Goal: Task Accomplishment & Management: Complete application form

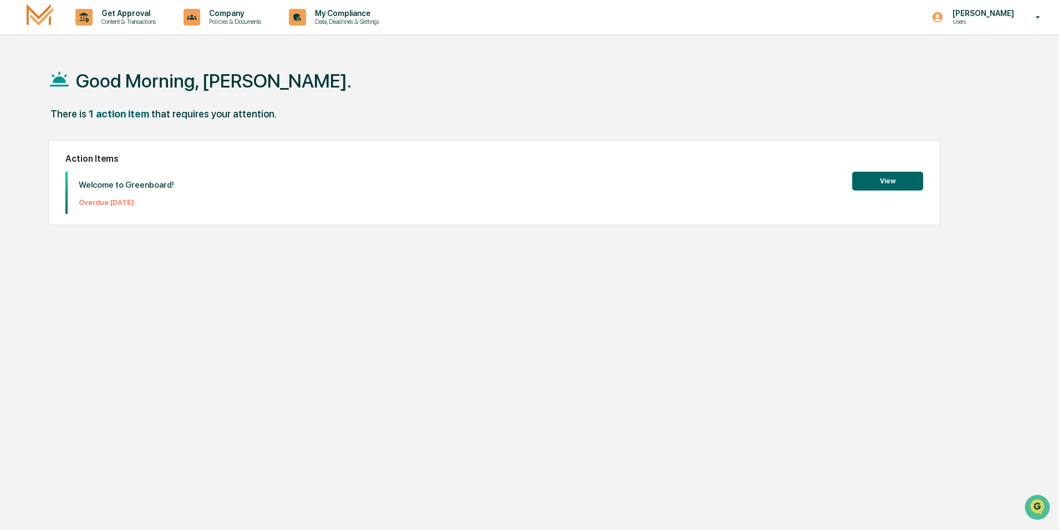
click at [891, 179] on button "View" at bounding box center [887, 181] width 71 height 19
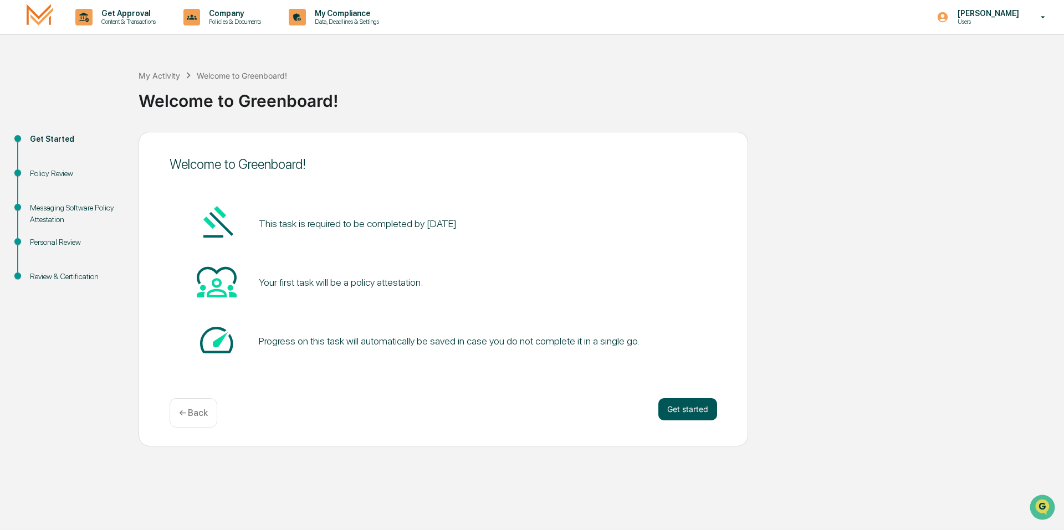
click at [690, 411] on button "Get started" at bounding box center [687, 409] width 59 height 22
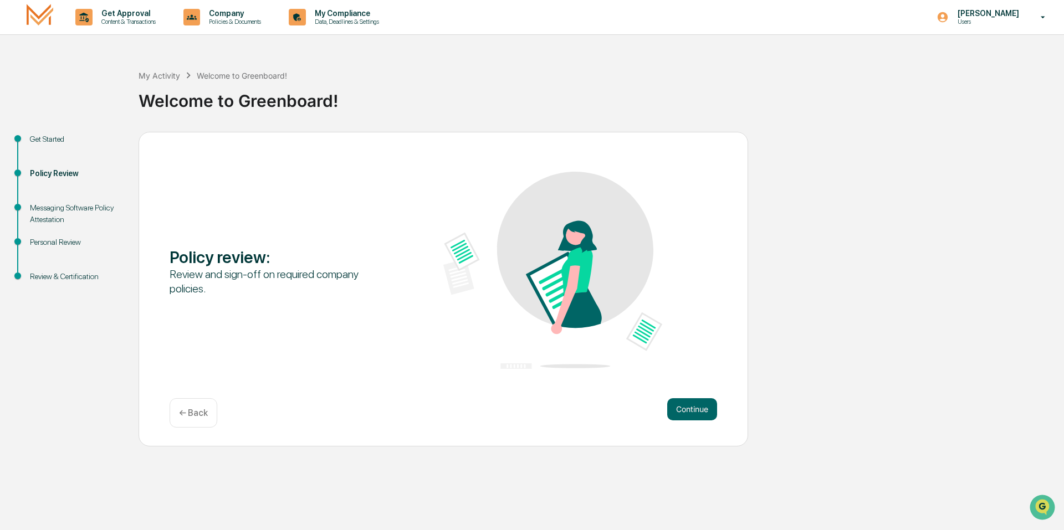
click at [690, 411] on button "Continue" at bounding box center [692, 409] width 50 height 22
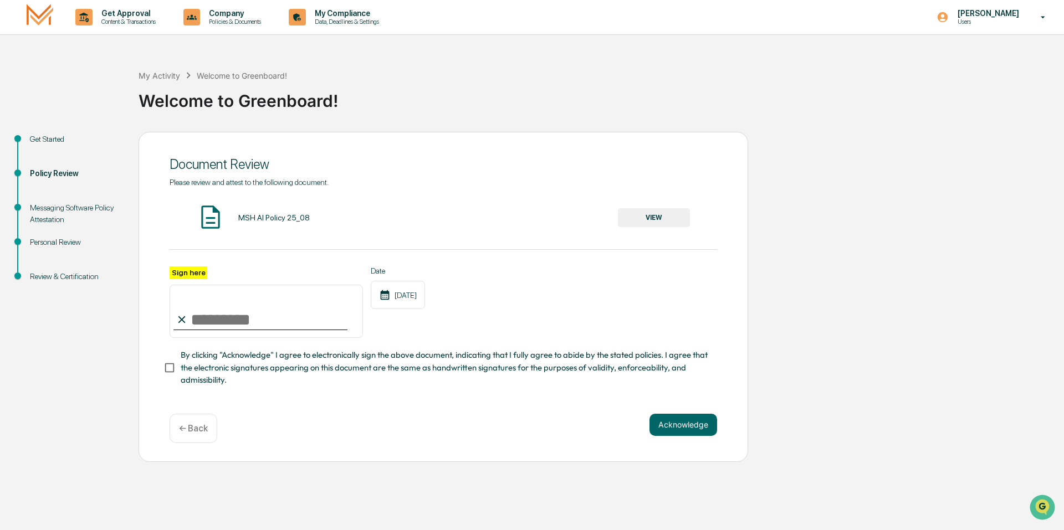
click at [231, 310] on input "Sign here" at bounding box center [266, 311] width 193 height 53
type input "**********"
click at [662, 431] on button "Acknowledge" at bounding box center [684, 425] width 68 height 22
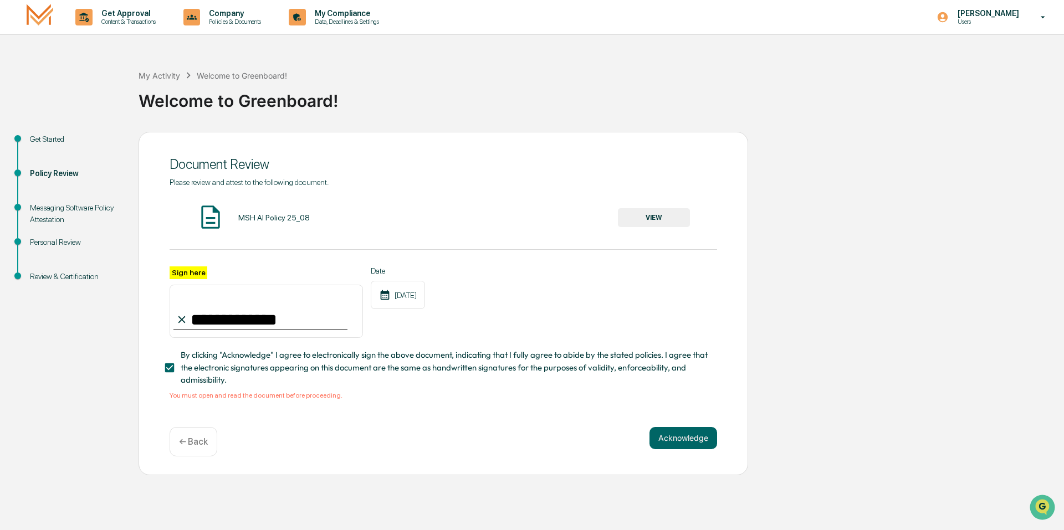
click at [263, 212] on div "MSH AI Policy 25_08 VIEW" at bounding box center [444, 217] width 548 height 29
click at [626, 212] on button "VIEW" at bounding box center [654, 217] width 72 height 19
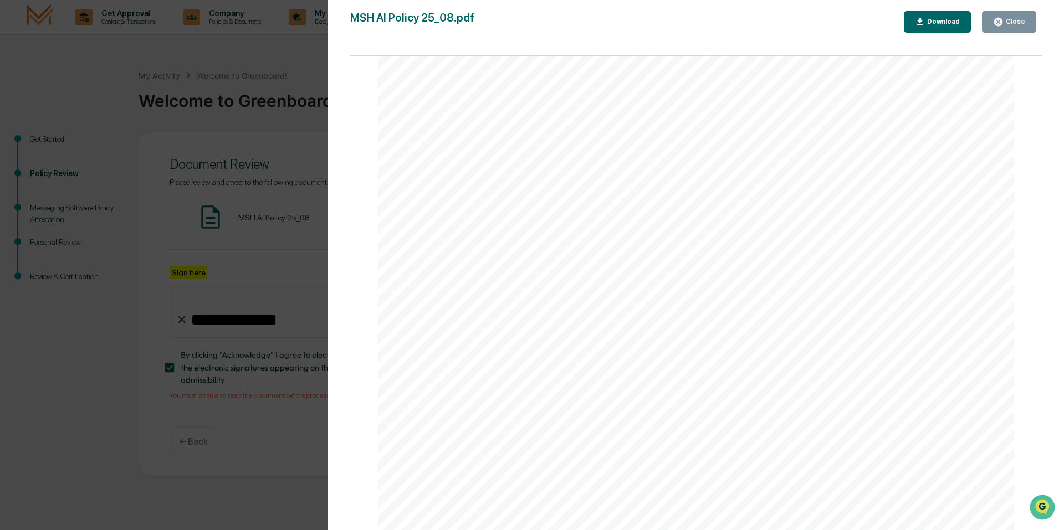
scroll to position [2093, 0]
click at [1004, 25] on icon "button" at bounding box center [998, 22] width 11 height 11
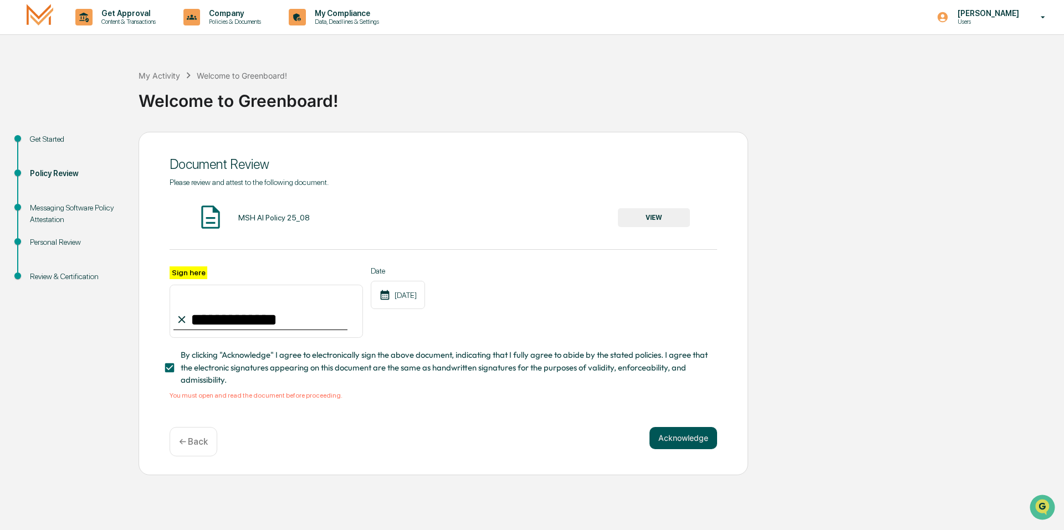
click at [668, 438] on button "Acknowledge" at bounding box center [684, 438] width 68 height 22
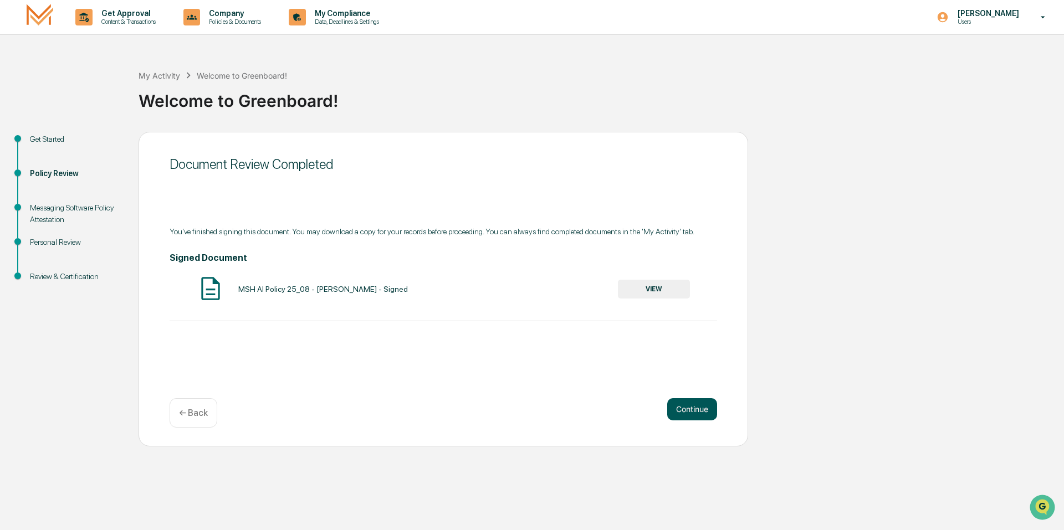
click at [706, 415] on button "Continue" at bounding box center [692, 409] width 50 height 22
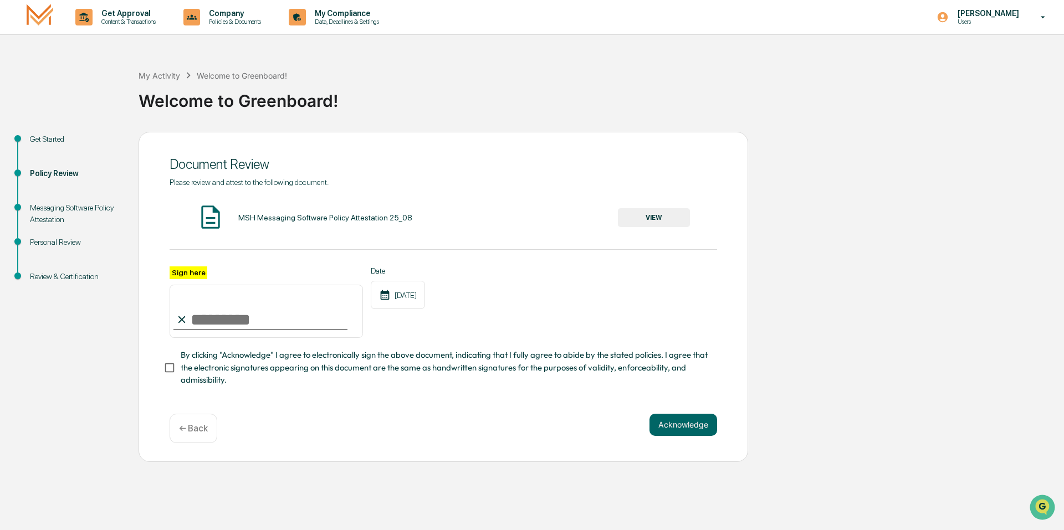
click at [671, 223] on button "VIEW" at bounding box center [654, 217] width 72 height 19
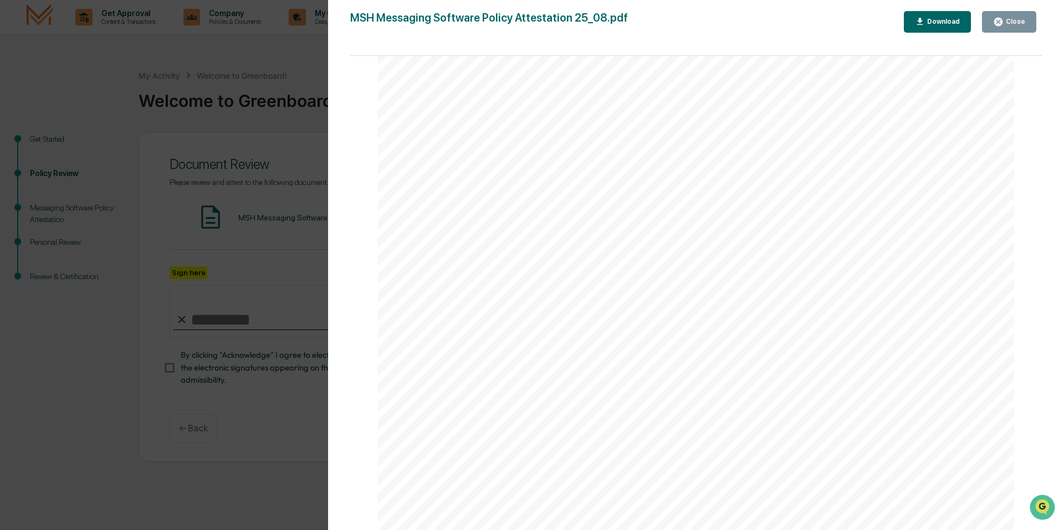
drag, startPoint x: 1011, startPoint y: 25, endPoint x: 973, endPoint y: 47, distance: 43.9
click at [1011, 24] on div "Close" at bounding box center [1015, 22] width 22 height 8
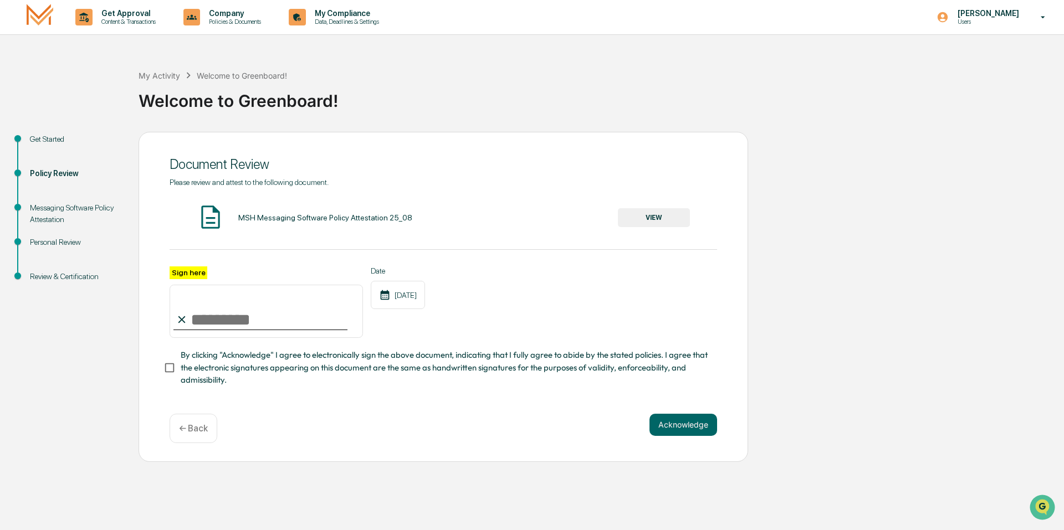
click at [262, 324] on input "Sign here" at bounding box center [266, 311] width 193 height 53
type input "**********"
click at [699, 426] on button "Acknowledge" at bounding box center [684, 425] width 68 height 22
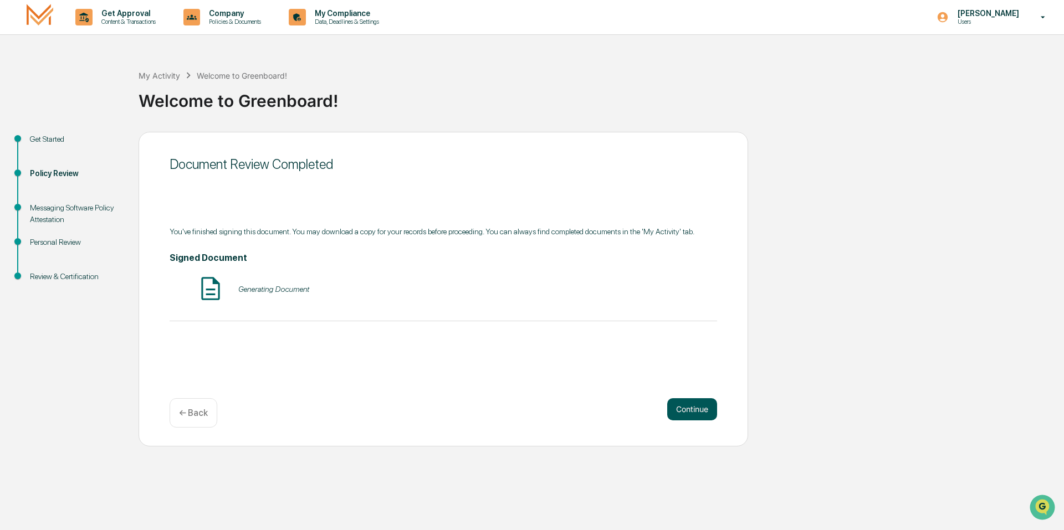
click at [707, 409] on button "Continue" at bounding box center [692, 409] width 50 height 22
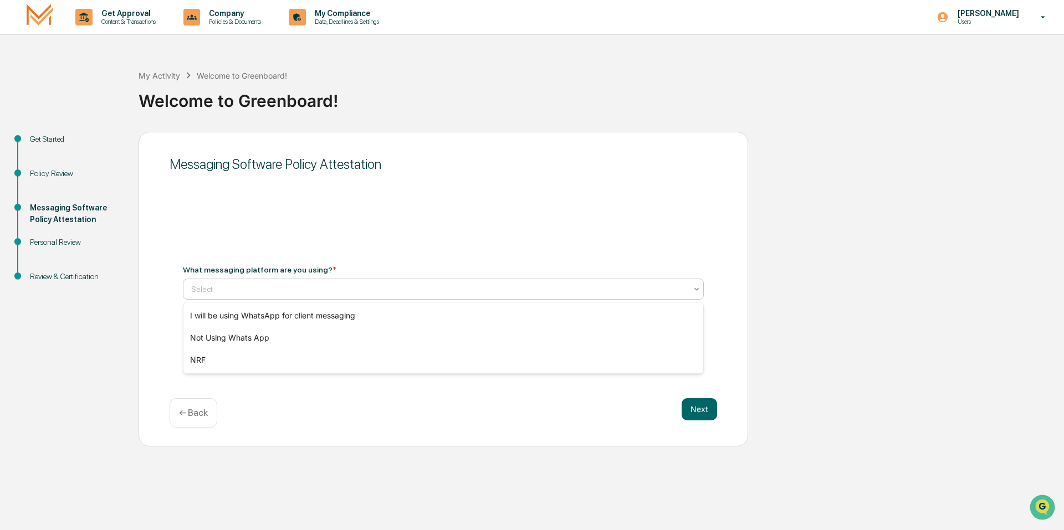
click at [374, 292] on div at bounding box center [438, 289] width 495 height 11
click at [316, 356] on div "NRF" at bounding box center [443, 360] width 520 height 22
click at [692, 405] on button "Next" at bounding box center [699, 409] width 35 height 22
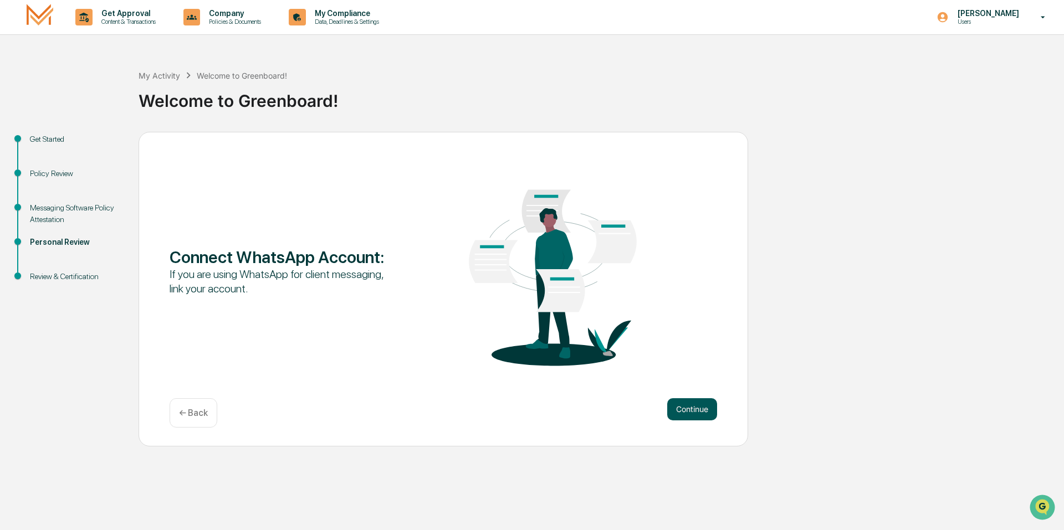
click at [697, 409] on button "Continue" at bounding box center [692, 409] width 50 height 22
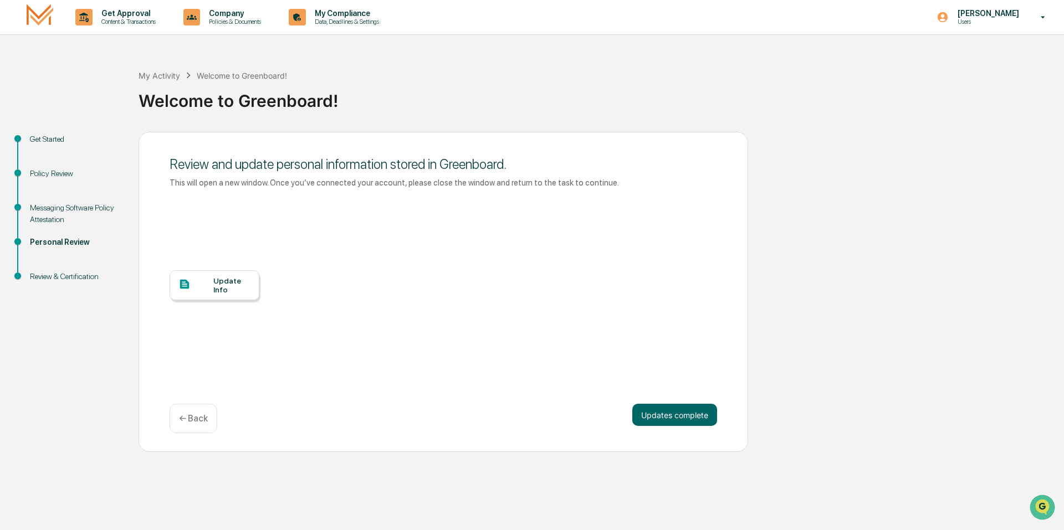
click at [697, 409] on button "Updates complete" at bounding box center [674, 415] width 85 height 22
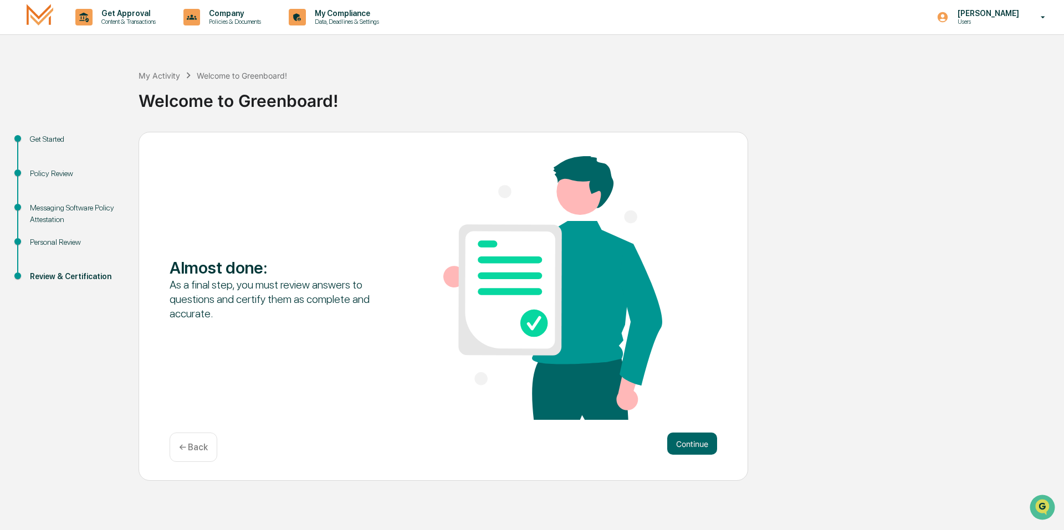
click at [697, 409] on div "Almost done : As a final step, you must review answers to questions and certify…" at bounding box center [444, 289] width 548 height 266
click at [703, 440] on button "Continue" at bounding box center [692, 444] width 50 height 22
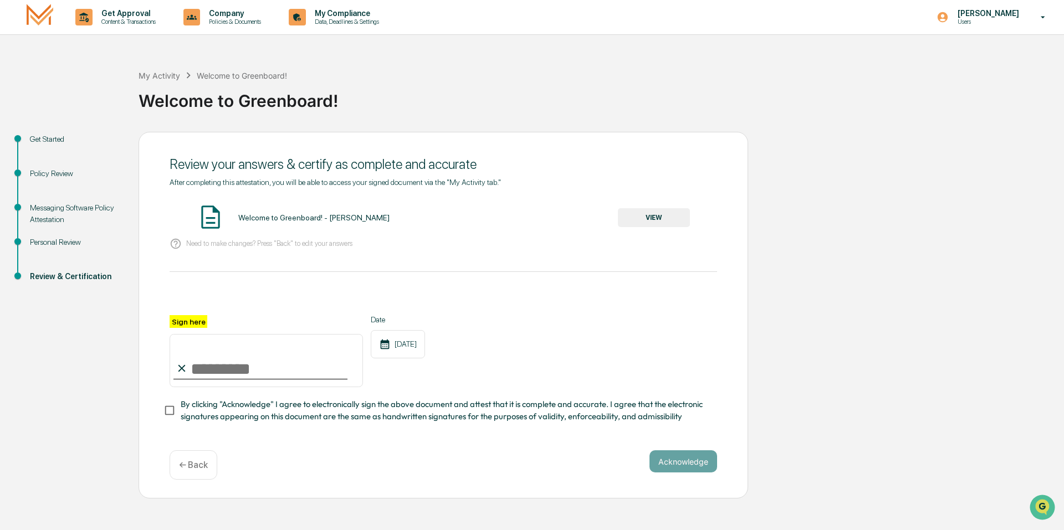
click at [654, 213] on button "VIEW" at bounding box center [654, 217] width 72 height 19
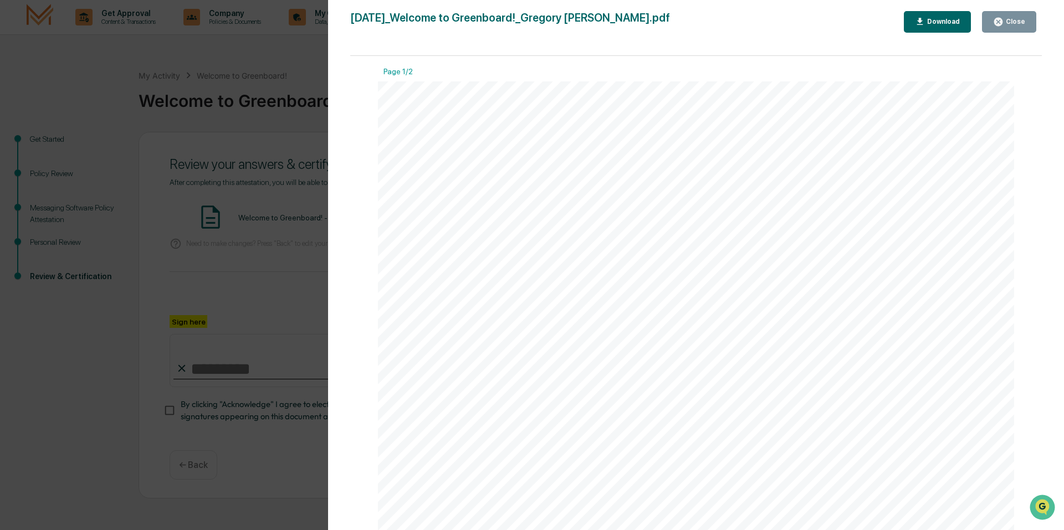
click at [1021, 23] on div "Close" at bounding box center [1015, 22] width 22 height 8
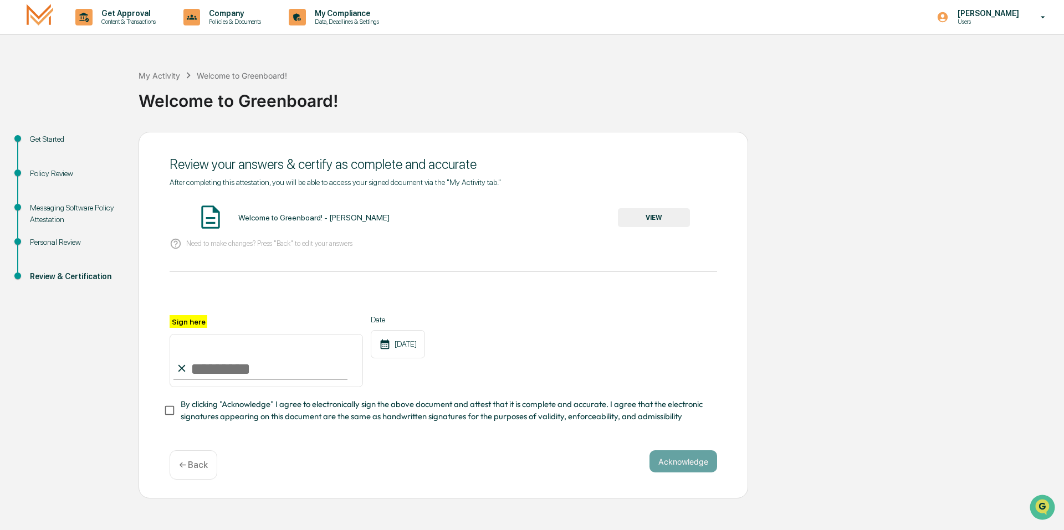
click at [300, 262] on div "After completing this attestation, you will be able to access your signed docum…" at bounding box center [444, 301] width 548 height 246
click at [265, 383] on input "Sign here" at bounding box center [266, 360] width 193 height 53
type input "**********"
click at [693, 464] on button "Acknowledge" at bounding box center [684, 462] width 68 height 22
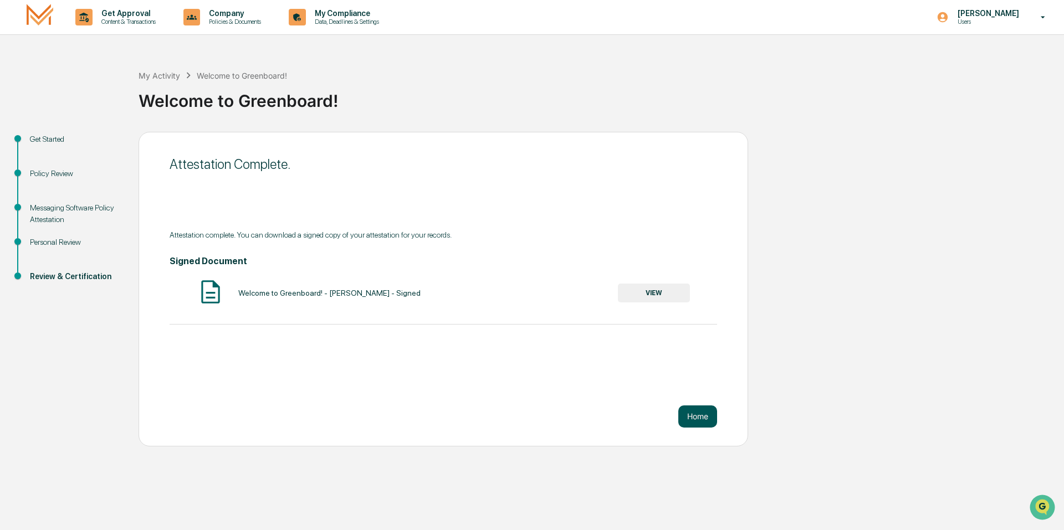
click at [700, 410] on button "Home" at bounding box center [697, 417] width 39 height 22
